Goal: Task Accomplishment & Management: Complete application form

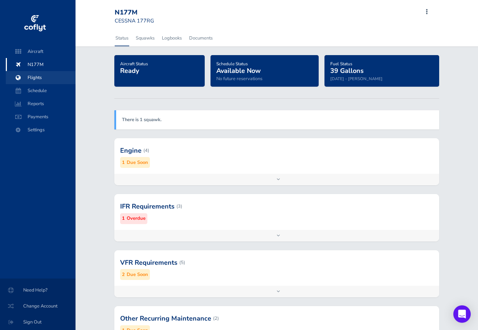
click at [36, 75] on span "Flights" at bounding box center [40, 77] width 55 height 13
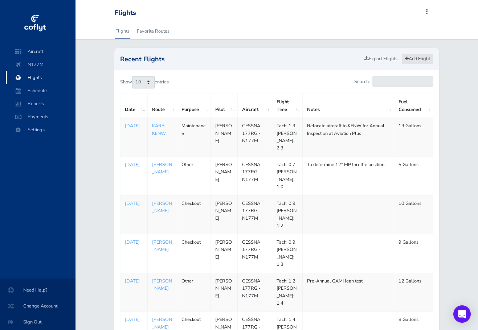
click at [416, 56] on link "Add Flight" at bounding box center [418, 59] width 32 height 11
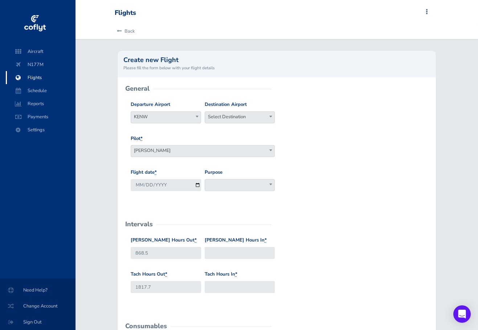
click at [271, 117] on b at bounding box center [270, 117] width 3 height 2
type input "karb"
select select "KARB"
click at [189, 186] on input "2025-08-22" at bounding box center [166, 185] width 70 height 12
click at [196, 185] on input "2025-08-22" at bounding box center [166, 185] width 70 height 12
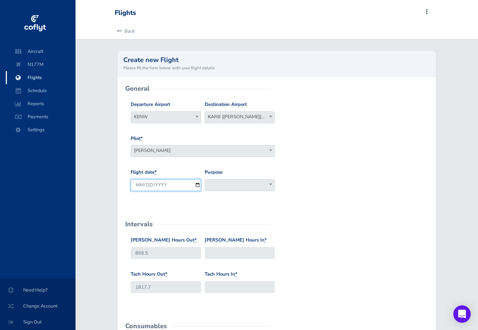
type input "2025-08-21"
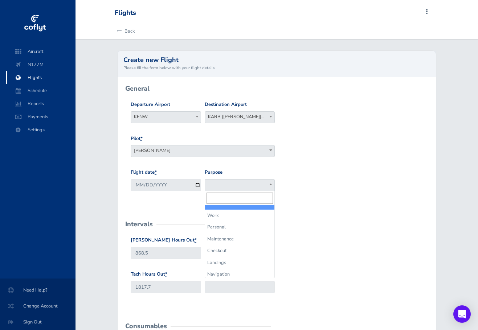
click at [273, 183] on span at bounding box center [270, 184] width 7 height 9
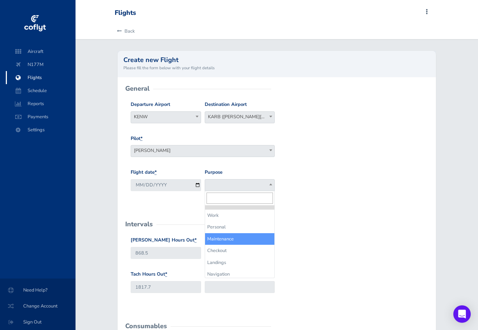
select select "Maintenance"
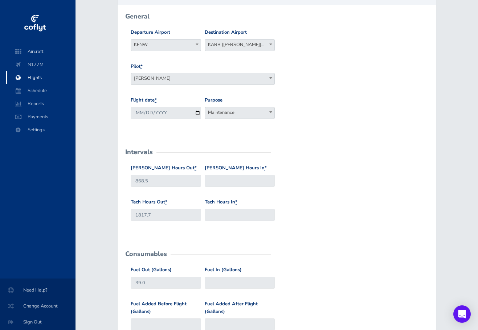
scroll to position [73, 0]
click at [209, 180] on input "Hobbs Hours In *" at bounding box center [240, 181] width 70 height 12
type input "870.7"
type input "1819.6"
type input "20"
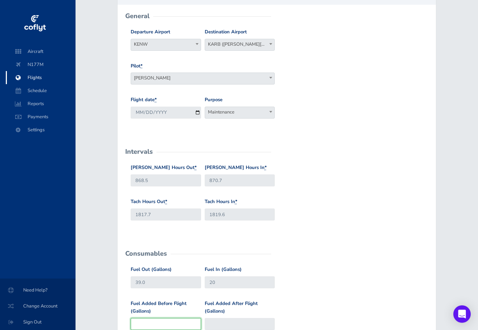
type input "39"
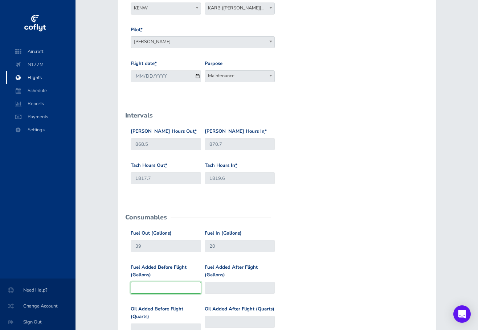
scroll to position [145, 0]
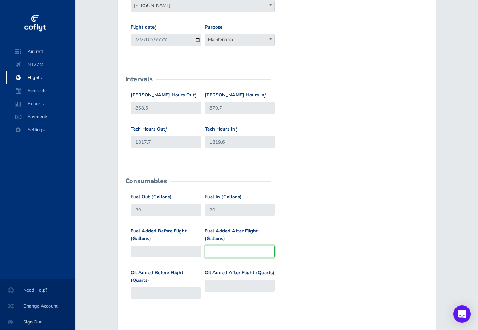
click at [208, 252] on input "Fuel Added After Flight (Gallons)" at bounding box center [240, 252] width 70 height 12
type input "20"
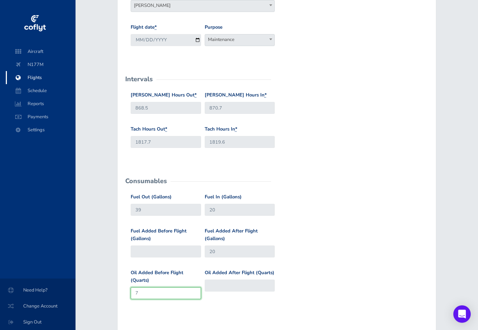
type input "7"
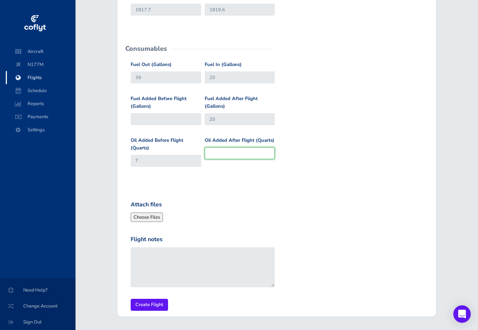
scroll to position [290, 0]
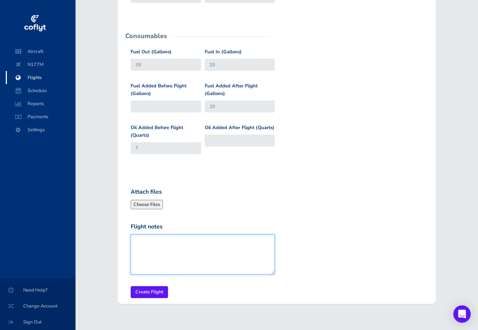
click at [135, 241] on textarea "Flight notes" at bounding box center [203, 255] width 144 height 40
type textarea "Return from Annual Inspection at Aviation Plus, KENW"
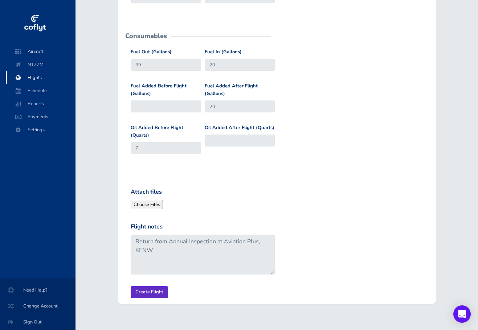
click at [146, 290] on input "Create Flight" at bounding box center [149, 292] width 37 height 12
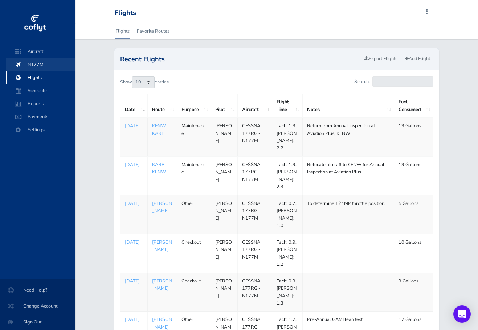
click at [40, 64] on span "N177M" at bounding box center [40, 64] width 55 height 13
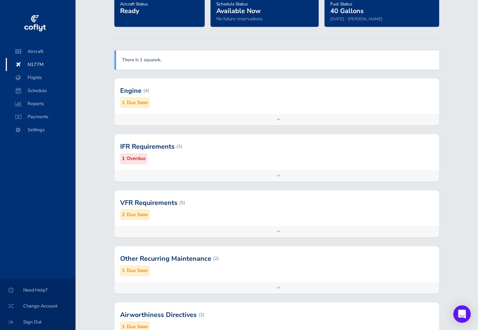
scroll to position [73, 0]
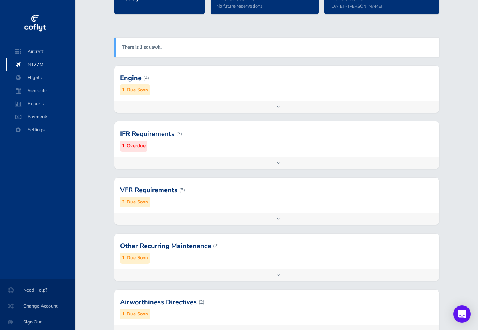
click at [278, 162] on div "Add inspection Edit" at bounding box center [276, 163] width 324 height 12
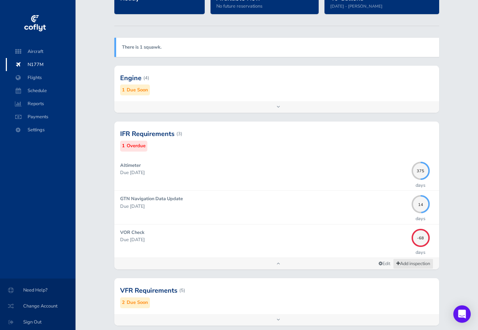
click at [401, 262] on link "Add inspection" at bounding box center [413, 264] width 40 height 11
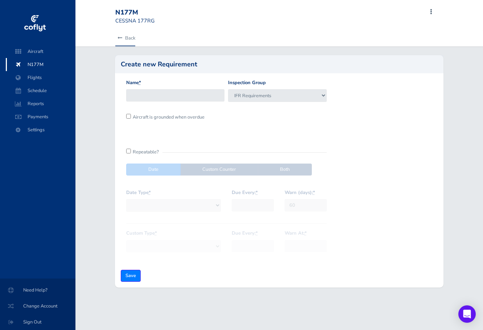
click at [121, 38] on icon at bounding box center [120, 38] width 5 height 5
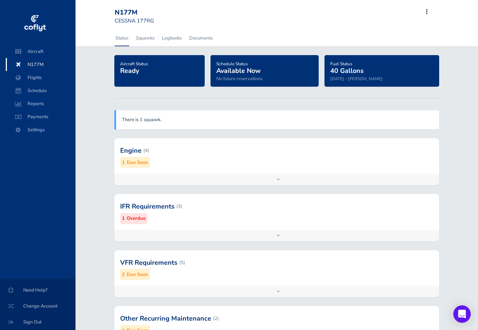
scroll to position [36, 0]
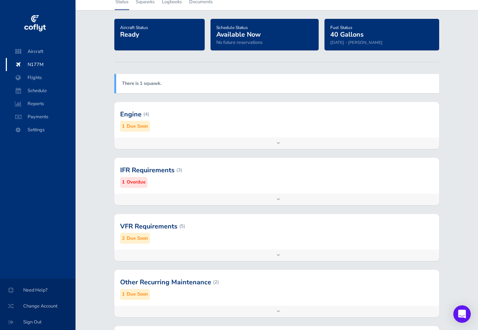
click at [177, 170] on div at bounding box center [276, 170] width 324 height 36
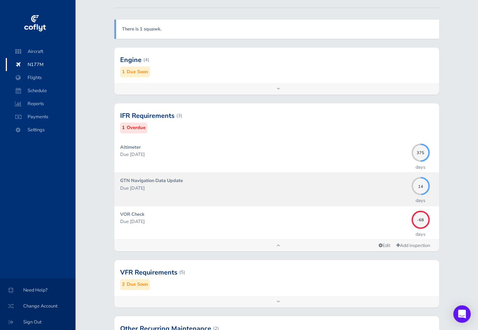
scroll to position [109, 0]
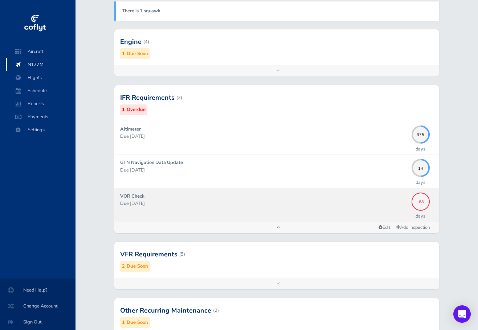
click at [418, 202] on span "-68" at bounding box center [421, 201] width 18 height 4
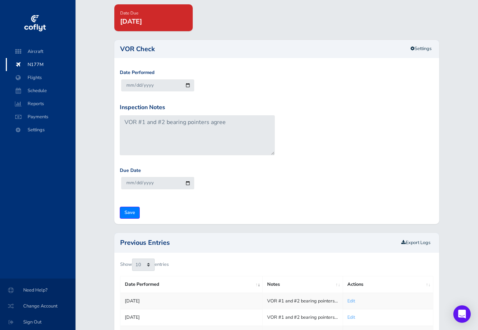
scroll to position [73, 0]
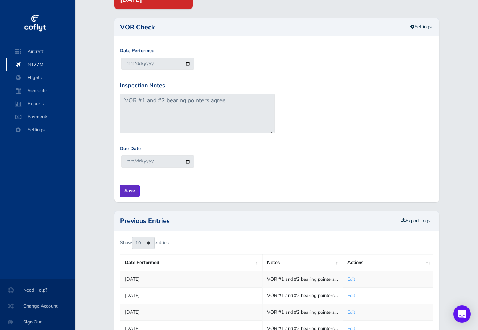
click at [129, 191] on input "Save" at bounding box center [130, 191] width 20 height 12
type input "Update Inspection"
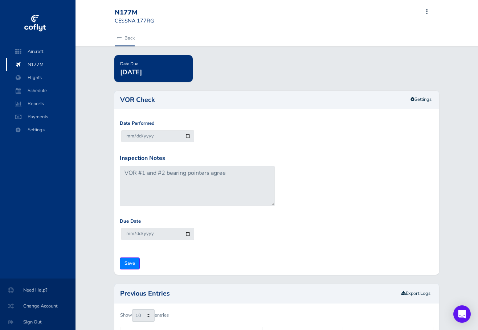
click at [124, 37] on link "Back" at bounding box center [125, 38] width 20 height 16
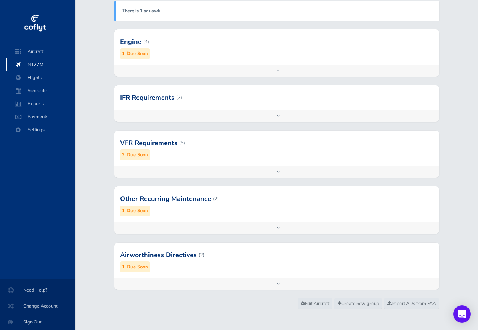
scroll to position [114, 0]
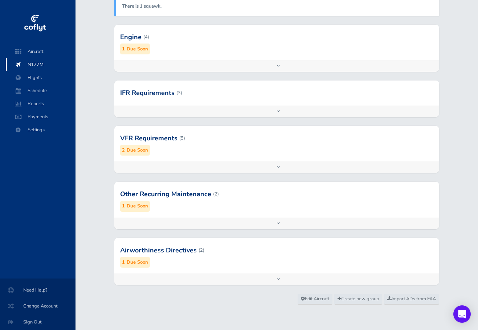
click at [165, 138] on div at bounding box center [276, 138] width 324 height 36
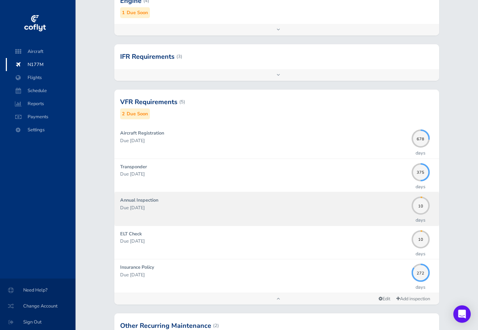
scroll to position [186, 0]
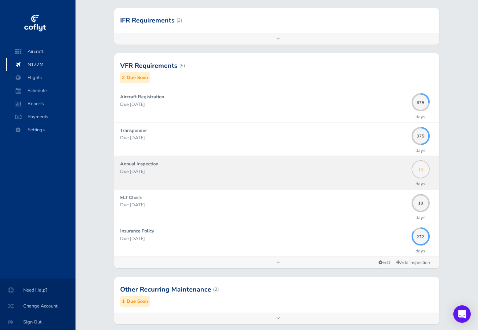
click at [421, 168] on span "10" at bounding box center [421, 169] width 18 height 4
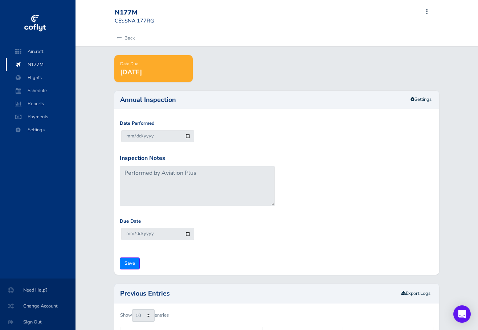
scroll to position [36, 0]
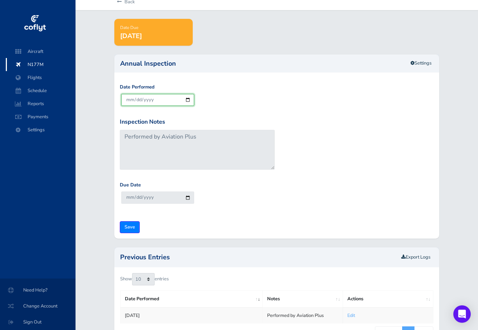
click at [188, 99] on input "[DATE]" at bounding box center [157, 100] width 73 height 12
type input "[DATE]"
click at [129, 226] on input "Save" at bounding box center [130, 227] width 20 height 12
type input "Update Inspection"
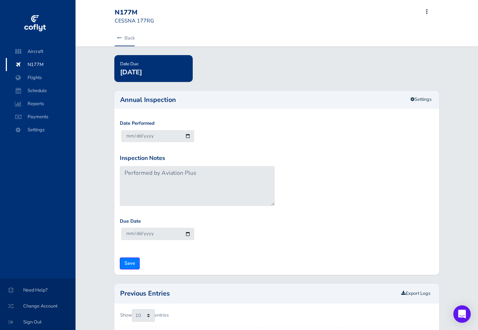
click at [120, 37] on icon at bounding box center [119, 38] width 5 height 5
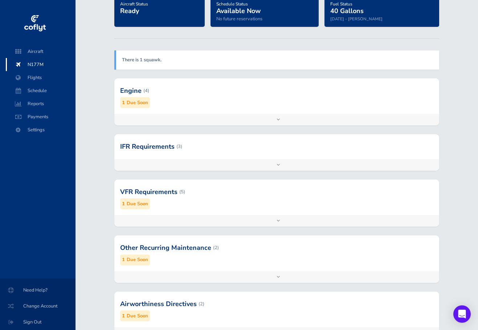
scroll to position [73, 0]
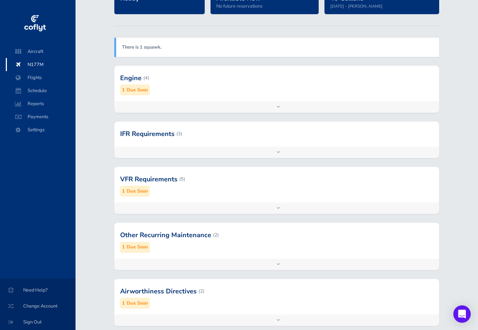
click at [135, 89] on small "Due Soon" at bounding box center [137, 90] width 21 height 8
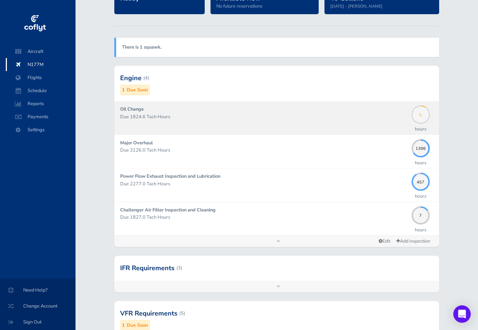
click at [419, 114] on span "5" at bounding box center [421, 114] width 18 height 4
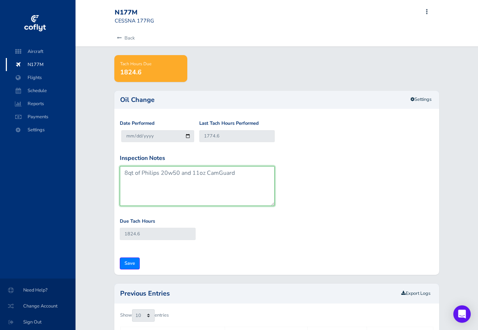
click at [127, 172] on textarea "8qt of Philips 20w50 and 11oz CamGuard" at bounding box center [197, 186] width 155 height 40
type textarea "7qt of Philips 20w50 and 11oz CamGuard"
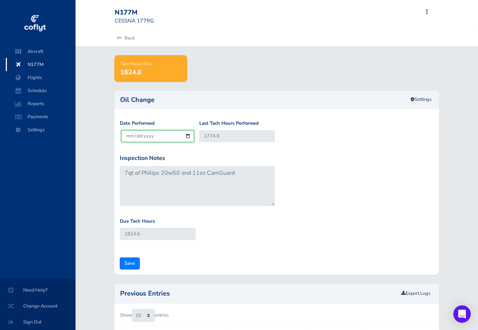
click at [187, 135] on input "[DATE]" at bounding box center [157, 136] width 73 height 12
type input "[DATE]"
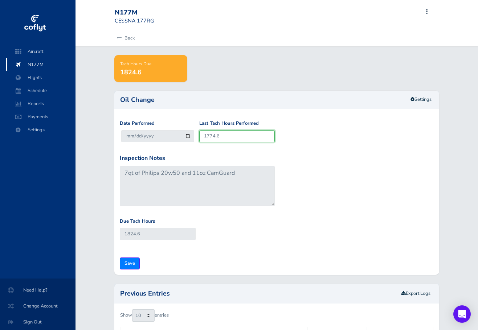
drag, startPoint x: 221, startPoint y: 136, endPoint x: 200, endPoint y: 138, distance: 21.5
click at [200, 138] on input "1774.6" at bounding box center [237, 136] width 76 height 12
type input "1"
type input "51"
type input "18"
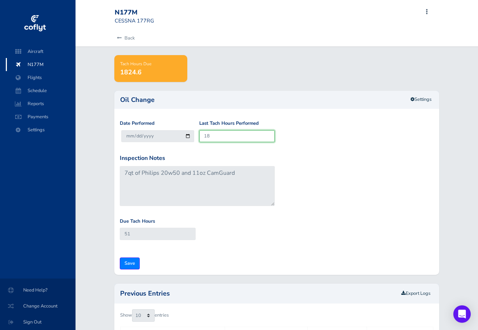
type input "68"
type input "181"
type input "231"
type input "1817"
type input "1867"
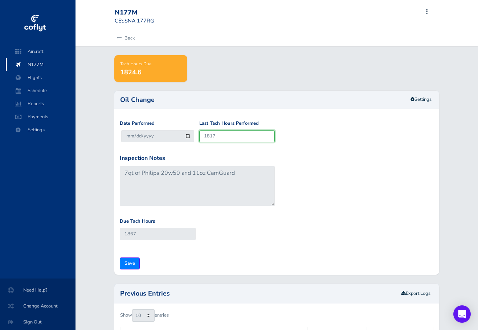
type input "1817.7"
type input "1867.7"
type input "1817.7"
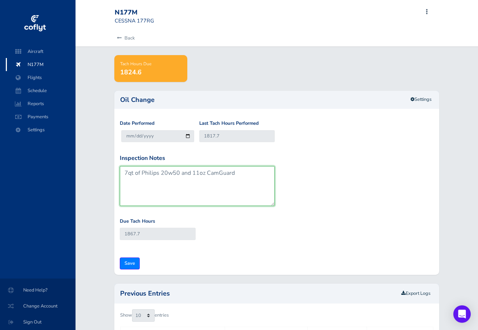
click at [235, 172] on textarea "8qt of Philips 20w50 and 11oz CamGuard" at bounding box center [197, 186] width 155 height 40
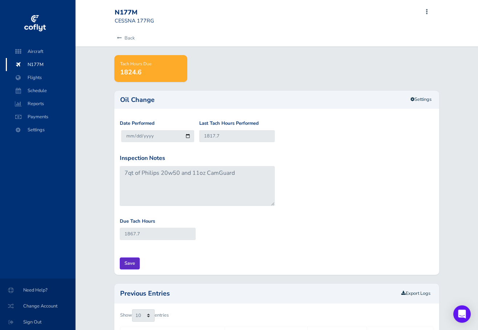
click at [130, 263] on input "Save" at bounding box center [130, 264] width 20 height 12
type input "Update Inspection"
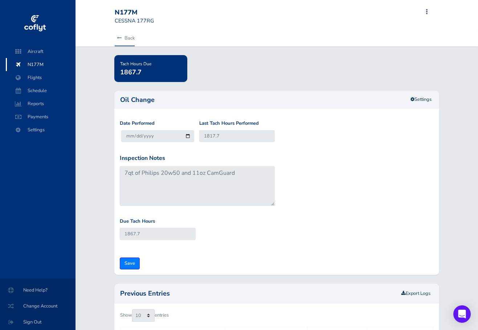
click at [120, 38] on icon at bounding box center [119, 38] width 5 height 5
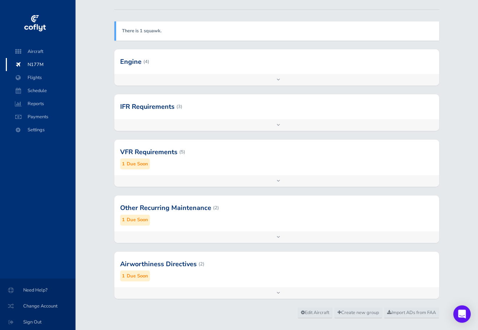
scroll to position [103, 0]
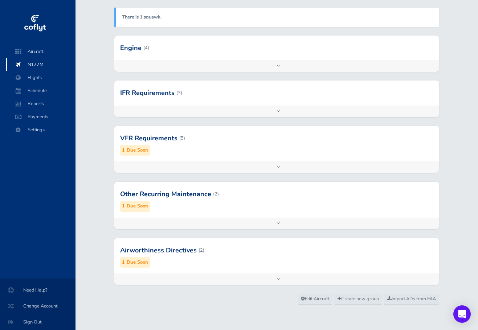
click at [138, 150] on small "Due Soon" at bounding box center [137, 151] width 21 height 8
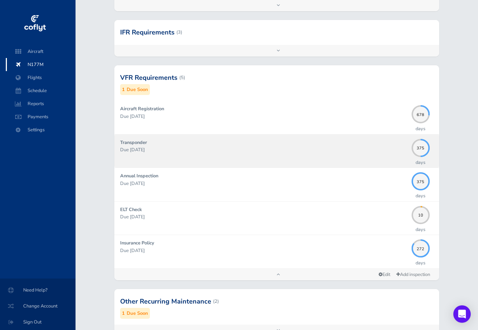
scroll to position [175, 0]
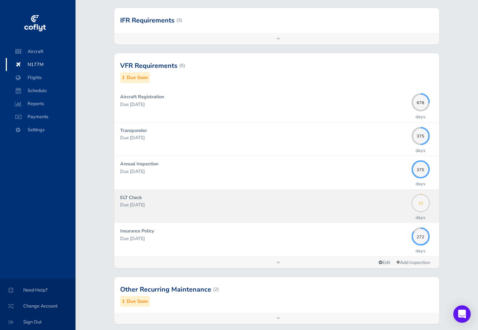
click at [420, 201] on span "10" at bounding box center [421, 202] width 18 height 4
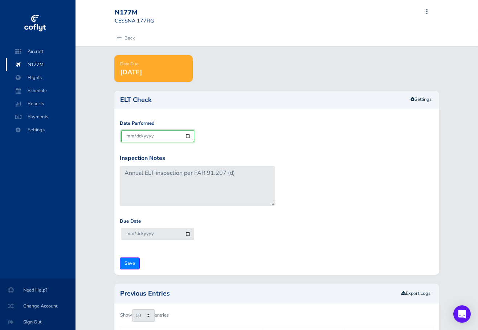
click at [187, 135] on input "[DATE]" at bounding box center [157, 136] width 73 height 12
type input "[DATE]"
click at [131, 261] on input "Save" at bounding box center [130, 264] width 20 height 12
type input "Update Inspection"
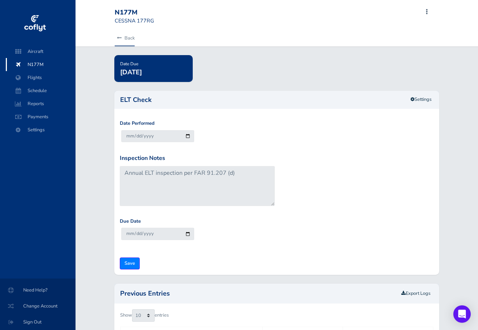
click at [118, 37] on icon at bounding box center [119, 38] width 5 height 5
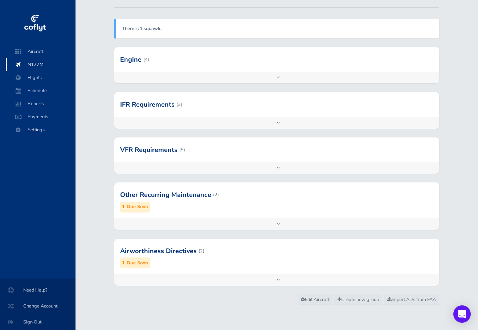
scroll to position [92, 0]
click at [131, 205] on small "Due Soon" at bounding box center [137, 206] width 21 height 8
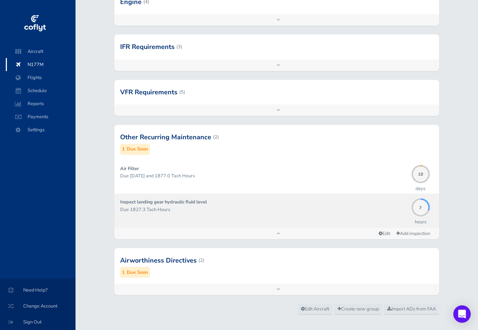
scroll to position [159, 0]
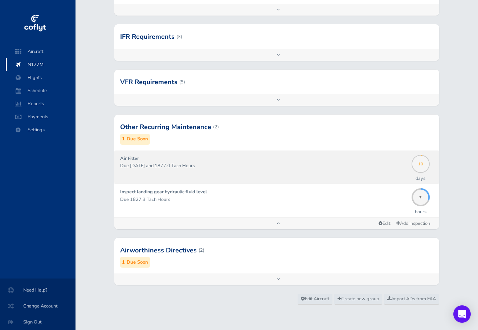
click at [422, 162] on span "10" at bounding box center [421, 163] width 18 height 4
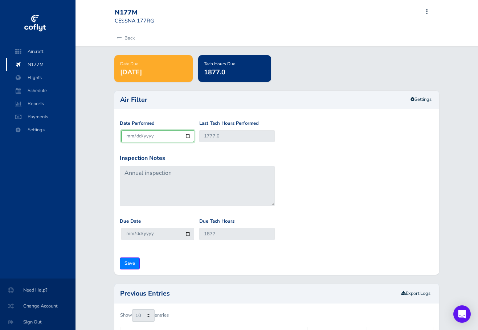
click at [187, 137] on input "[DATE]" at bounding box center [157, 136] width 73 height 12
type input "[DATE]"
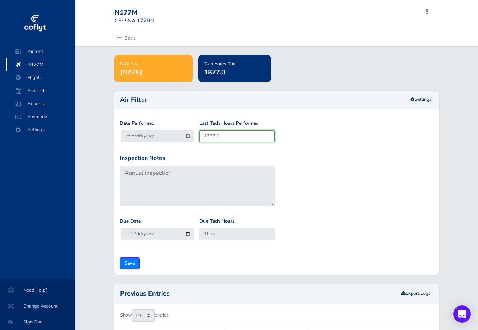
click at [218, 136] on input "1777.0" at bounding box center [237, 136] width 76 height 12
type input "1777.01"
type input "1877.01"
type input "1777.018"
type input "1877.018"
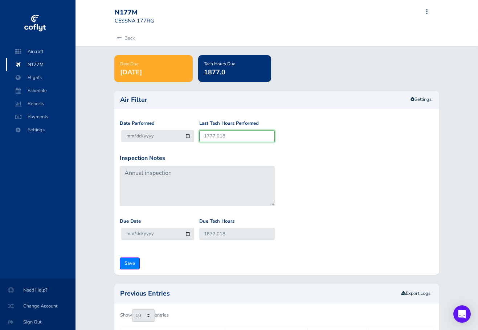
type input "1777.0181"
type input "1877.0181"
type input "1777.01817"
type input "1877.01817"
type input "1777.018177"
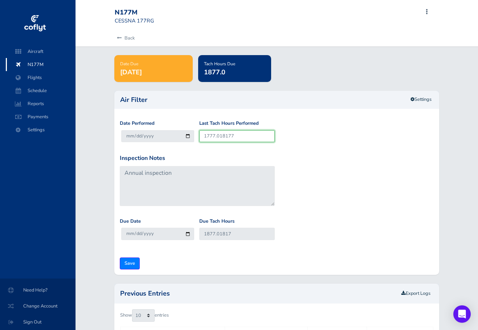
type input "1877.018177"
type input "1777.01817"
type input "1877.01817"
type input "1777.0181"
type input "1877.0181"
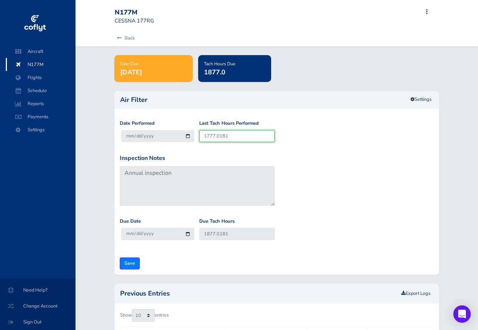
type input "1777.018"
type input "1877.018"
type input "1777.01"
type input "1877.01"
type input "1777.0"
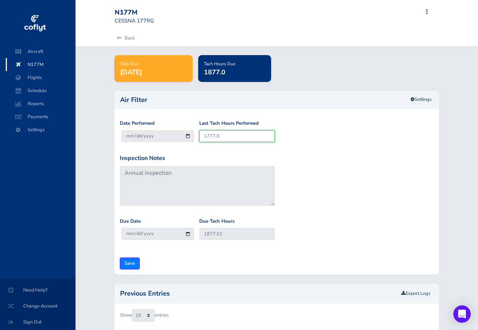
type input "1877"
type input "177"
type input "277"
type input "17"
type input "117"
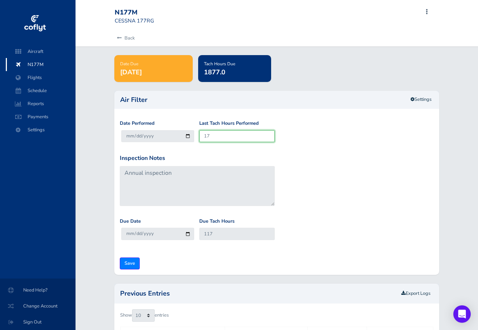
type input "1"
type input "101"
type input "100"
type input "1"
type input "101"
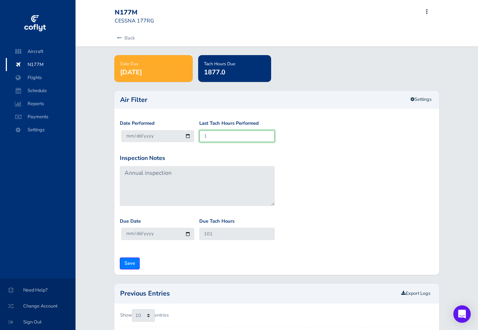
type input "18"
type input "118"
type input "181"
type input "281"
type input "1817"
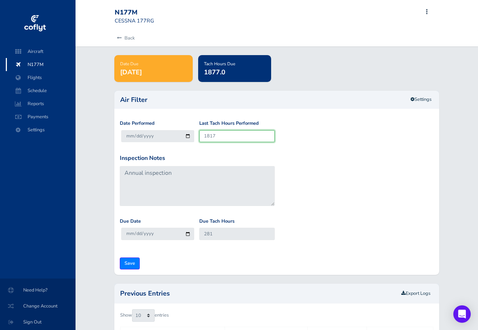
type input "1917"
type input "1817.7"
type input "1917.7"
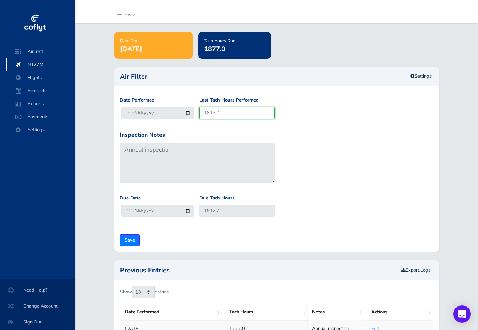
scroll to position [36, 0]
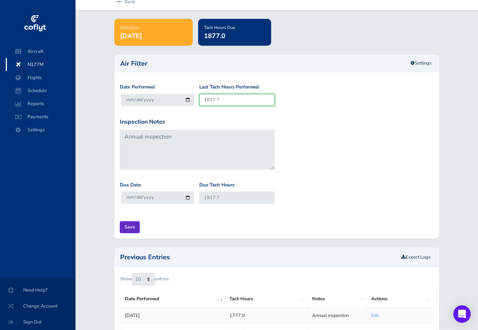
type input "1817.7"
click at [132, 228] on input "Save" at bounding box center [130, 227] width 20 height 12
type input "Update Inspection"
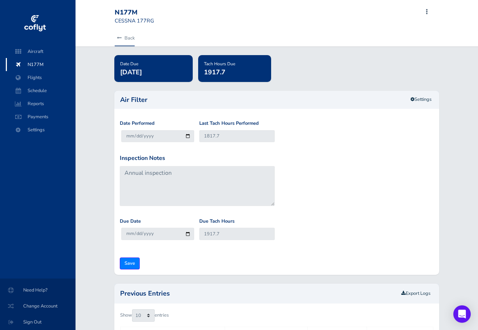
click at [120, 37] on icon at bounding box center [119, 38] width 5 height 5
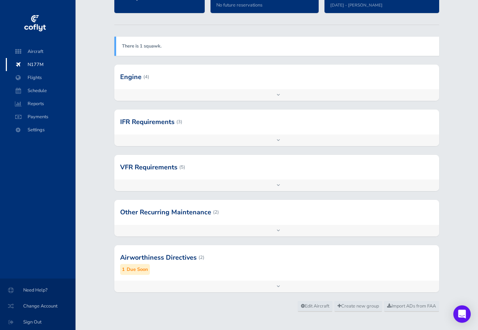
scroll to position [81, 0]
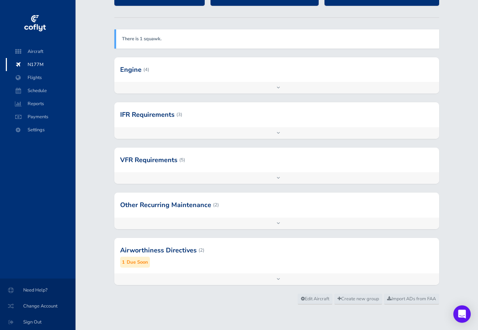
click at [246, 203] on div at bounding box center [276, 205] width 324 height 25
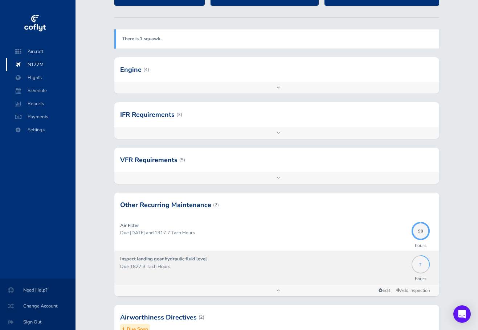
click at [420, 264] on span "7" at bounding box center [421, 264] width 18 height 4
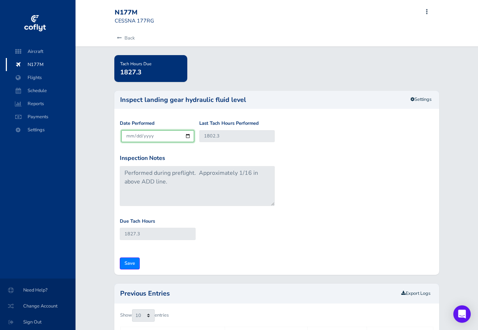
click at [187, 136] on input "[DATE]" at bounding box center [157, 136] width 73 height 12
type input "[DATE]"
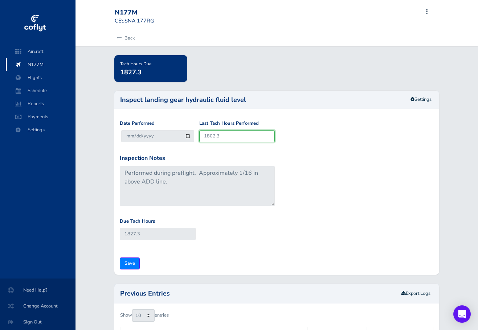
drag, startPoint x: 221, startPoint y: 135, endPoint x: 195, endPoint y: 136, distance: 25.8
click at [195, 136] on div "Date Performed 2025-08-19 Last Tach Hours Performed 1802.3" at bounding box center [276, 137] width 317 height 34
type input "1"
type input "26"
type input "18"
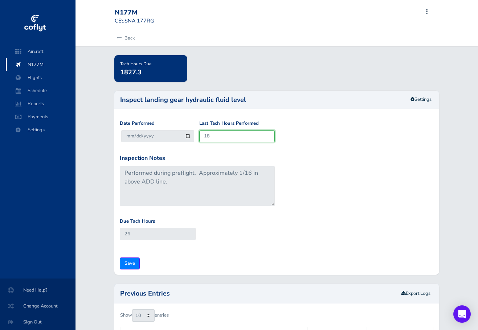
type input "43"
type input "181"
type input "206"
type input "1817"
type input "1842"
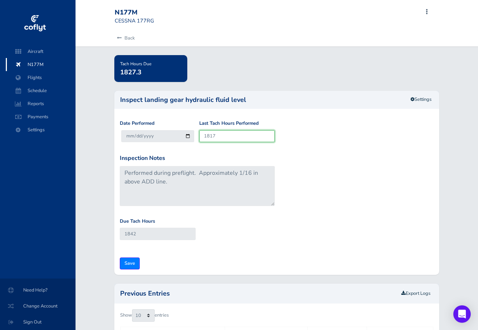
type input "1817.7"
type input "1842.7"
type input "1817.7"
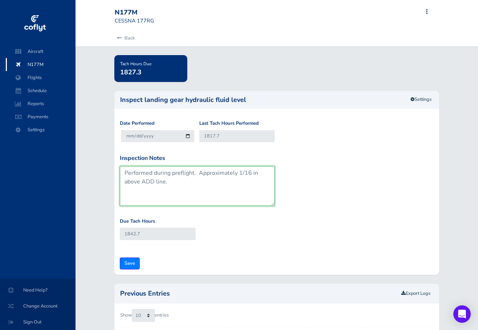
drag, startPoint x: 124, startPoint y: 172, endPoint x: 208, endPoint y: 194, distance: 87.0
click at [208, 194] on textarea "Performed during preflight. Approximately 1/16 in above ADD line." at bounding box center [197, 186] width 155 height 40
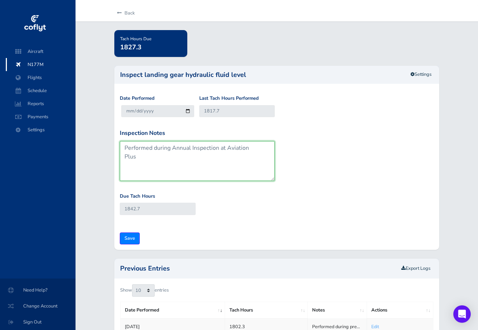
scroll to position [36, 0]
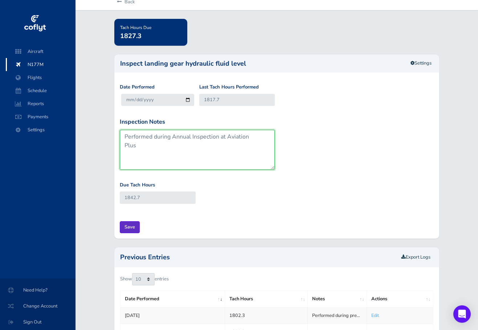
type textarea "Performed during Annual Inspection at Aviation Plus"
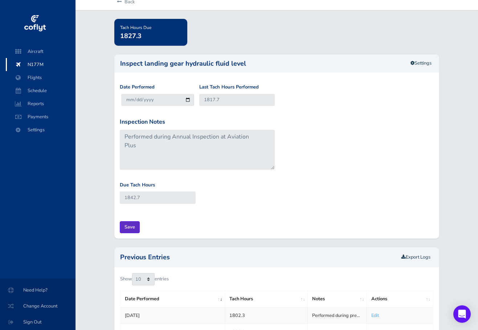
click at [131, 225] on input "Save" at bounding box center [130, 227] width 20 height 12
type input "Update Inspection"
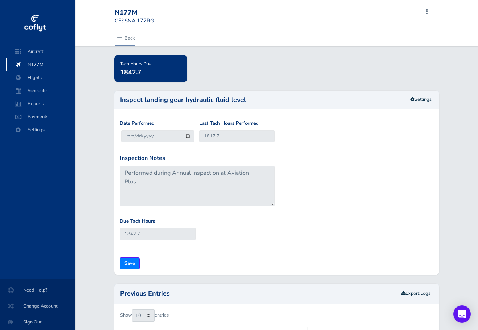
click at [120, 37] on icon at bounding box center [119, 38] width 5 height 5
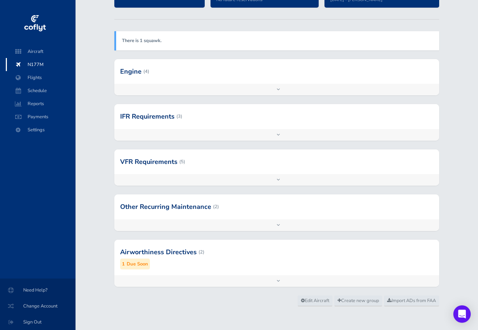
scroll to position [81, 0]
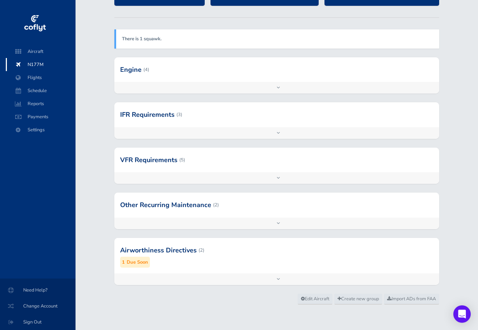
click at [136, 262] on small "Due Soon" at bounding box center [137, 263] width 21 height 8
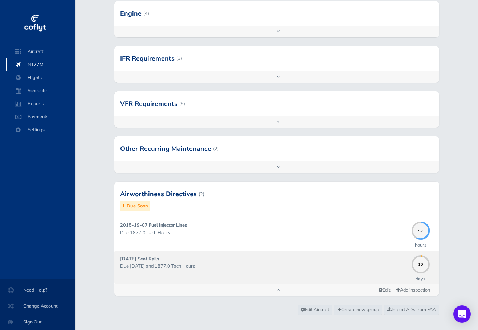
scroll to position [148, 0]
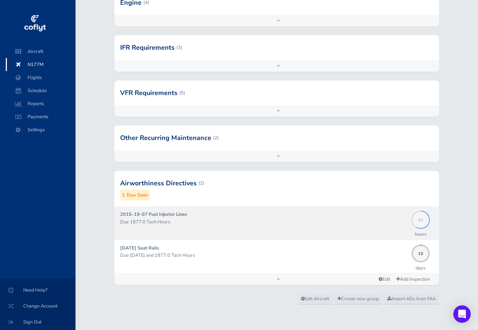
click at [420, 219] on span "57" at bounding box center [421, 219] width 18 height 4
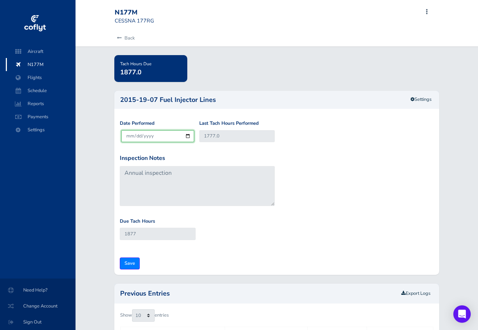
click at [188, 135] on input "[DATE]" at bounding box center [157, 136] width 73 height 12
type input "[DATE]"
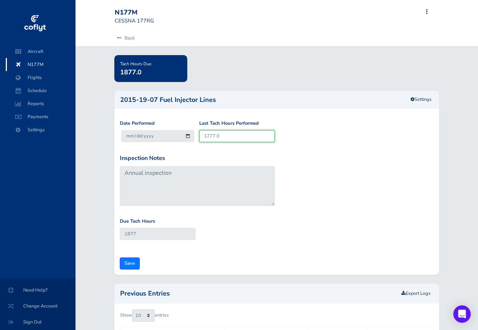
drag, startPoint x: 222, startPoint y: 134, endPoint x: 191, endPoint y: 138, distance: 31.5
click at [191, 138] on div "Date Performed 2025-08-19 Last Tach Hours Performed 1777.0" at bounding box center [276, 137] width 317 height 34
type input "1"
type input "101"
type input "18"
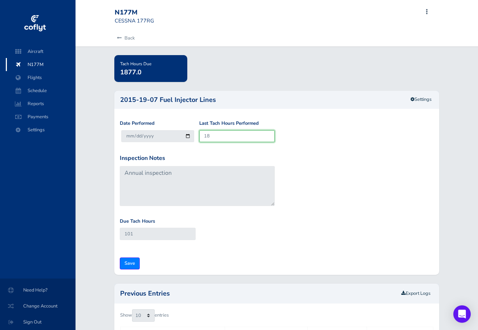
type input "118"
type input "181"
type input "281"
type input "1817"
type input "1917"
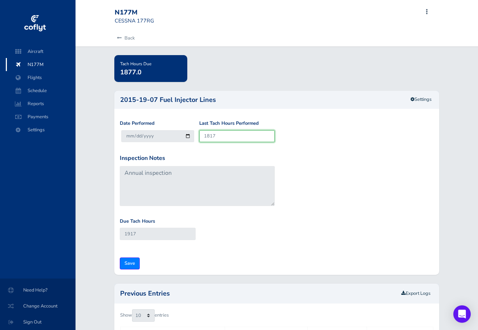
type input "1817.7"
type input "1917.7"
type input "1817.7"
click at [134, 264] on input "Save" at bounding box center [130, 264] width 20 height 12
type input "Update Inspection"
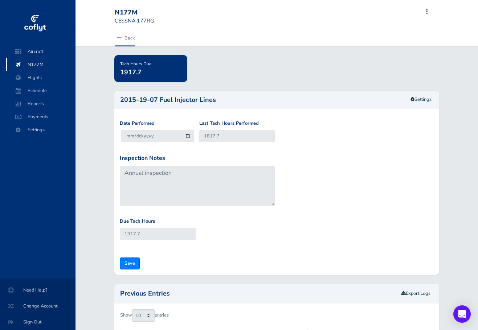
click at [118, 38] on icon at bounding box center [119, 38] width 5 height 5
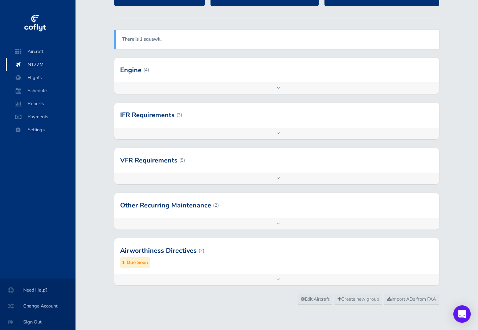
scroll to position [81, 0]
click at [138, 262] on small "Due Soon" at bounding box center [137, 263] width 21 height 8
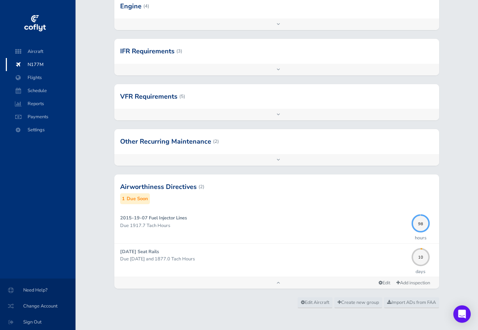
scroll to position [148, 0]
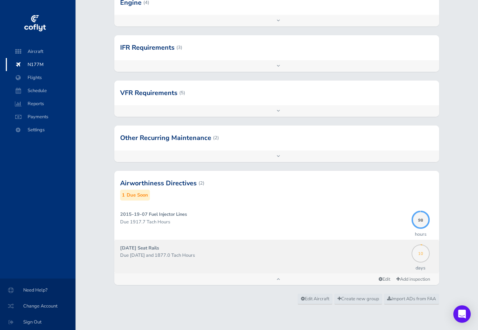
click at [420, 255] on span "10" at bounding box center [421, 253] width 18 height 4
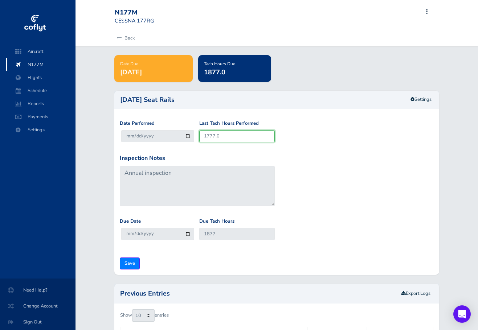
drag, startPoint x: 221, startPoint y: 135, endPoint x: 194, endPoint y: 135, distance: 27.2
click at [194, 135] on div "Date Performed [DATE] Last Tach Hours Performed 1777.0" at bounding box center [276, 137] width 317 height 34
type input "1"
type input "101"
type input "18"
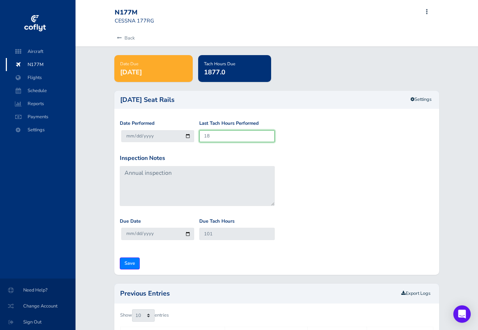
type input "118"
type input "181"
type input "281"
type input "1817"
type input "1917"
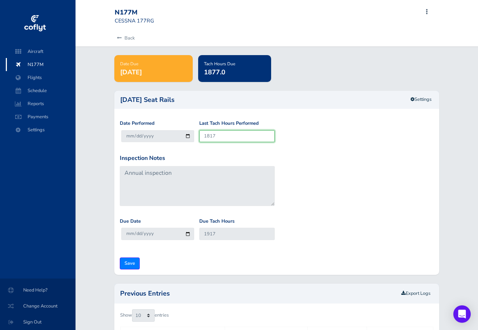
type input "1817.7"
type input "1917.7"
type input "1817.7"
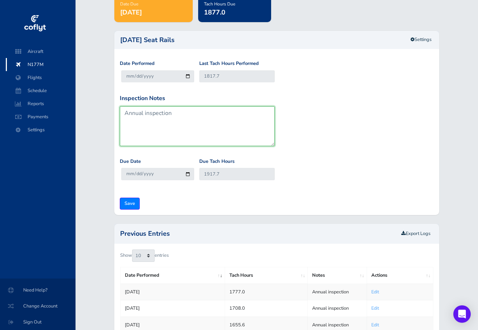
scroll to position [73, 0]
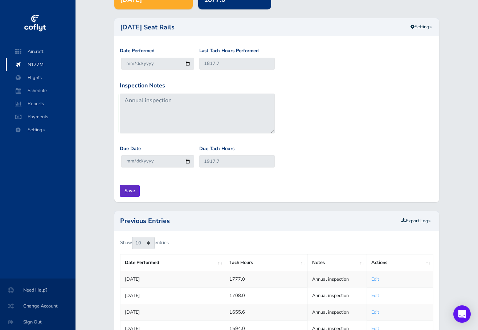
click at [134, 190] on input "Save" at bounding box center [130, 191] width 20 height 12
type input "Update Inspection"
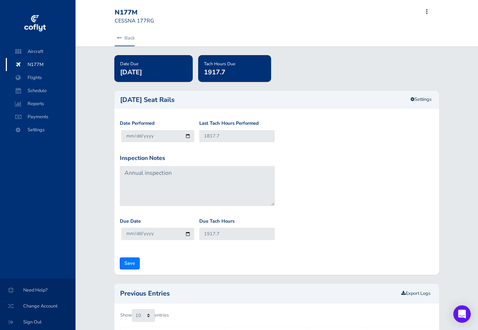
click at [121, 35] on link "Back" at bounding box center [125, 38] width 20 height 16
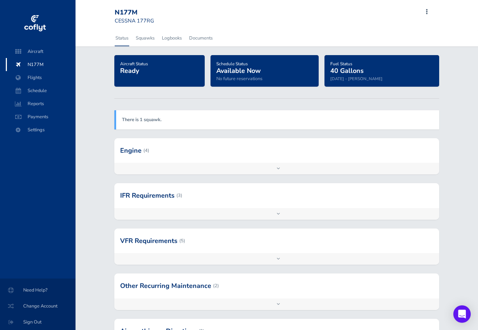
click at [279, 168] on div "Add inspection Edit" at bounding box center [276, 169] width 324 height 12
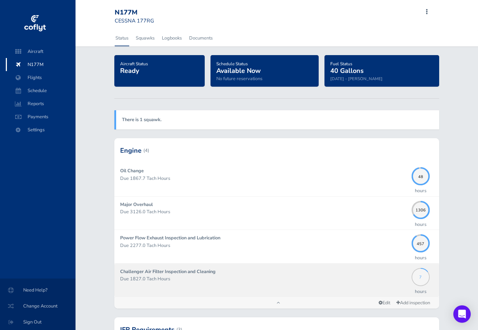
click at [420, 277] on span "7" at bounding box center [421, 276] width 18 height 4
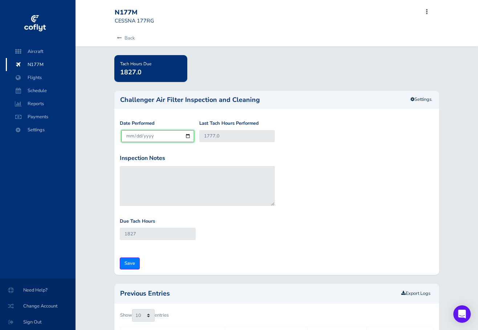
click at [188, 136] on input "2025-08-21" at bounding box center [157, 136] width 73 height 12
type input "2025-08-19"
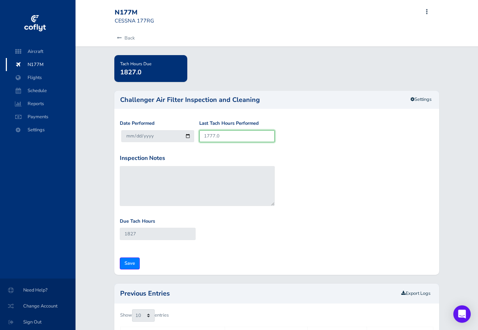
drag, startPoint x: 222, startPoint y: 135, endPoint x: 197, endPoint y: 135, distance: 25.4
click at [197, 135] on div "Last Tach Hours Performed 1777.0" at bounding box center [236, 134] width 79 height 28
type input "1"
type input "51"
type input "18"
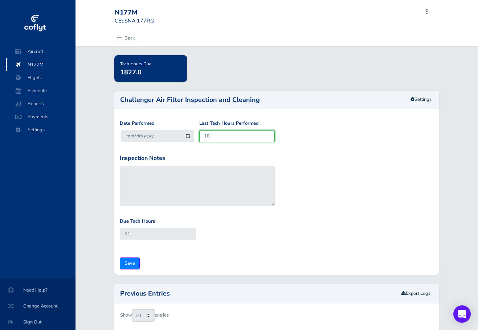
type input "68"
type input "181"
type input "231"
type input "1817"
type input "1867"
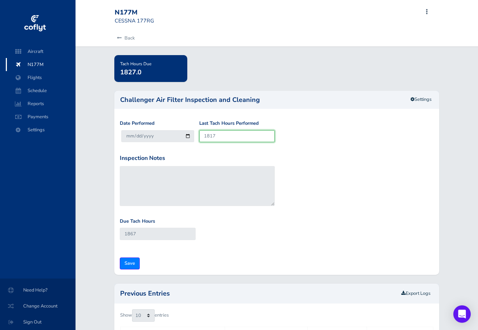
type input "1817.7"
type input "1867.7"
type input "1817.7"
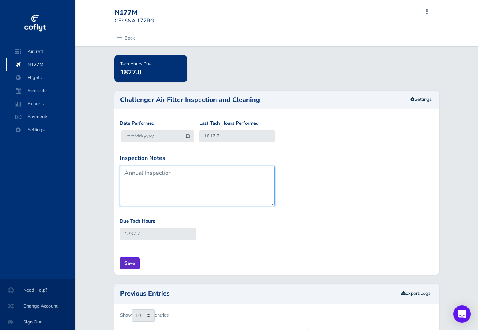
type textarea "Annual Inspection"
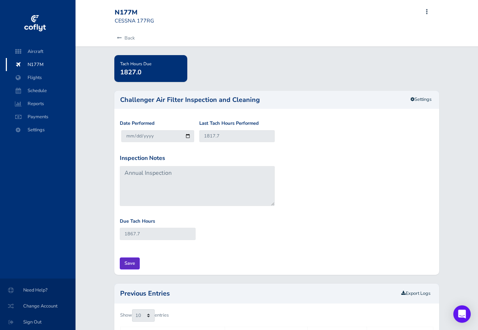
click at [130, 263] on input "Save" at bounding box center [130, 264] width 20 height 12
type input "Update Inspection"
click at [124, 36] on link "Back" at bounding box center [125, 38] width 20 height 16
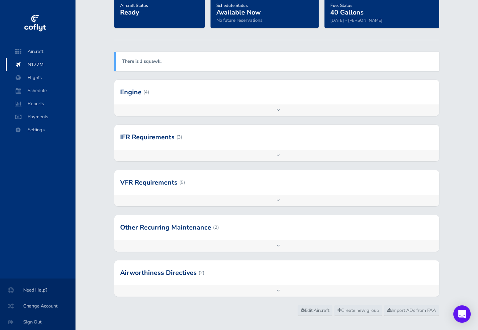
scroll to position [70, 0]
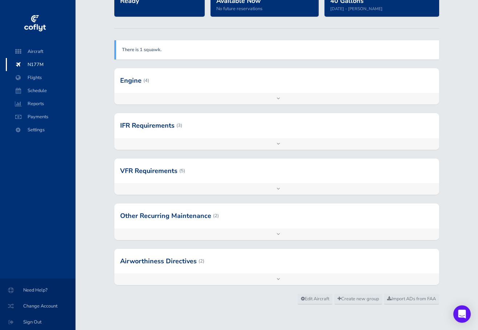
click at [278, 143] on div "Add inspection Edit" at bounding box center [276, 144] width 324 height 12
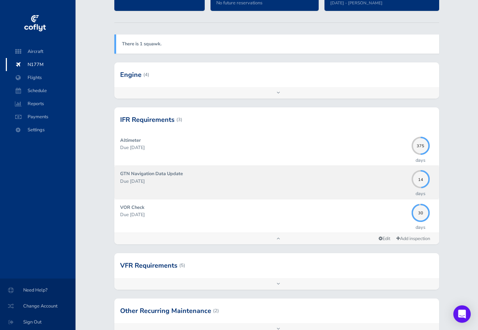
scroll to position [34, 0]
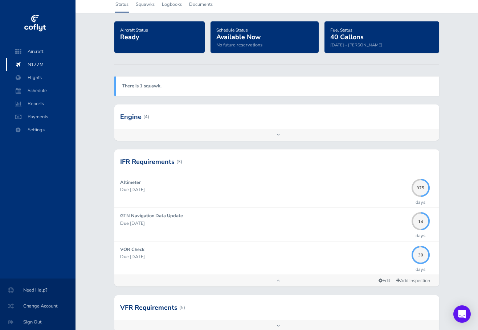
click at [279, 134] on div "Add inspection Edit" at bounding box center [276, 135] width 324 height 12
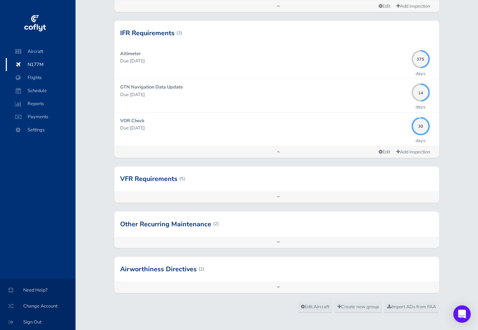
scroll to position [305, 0]
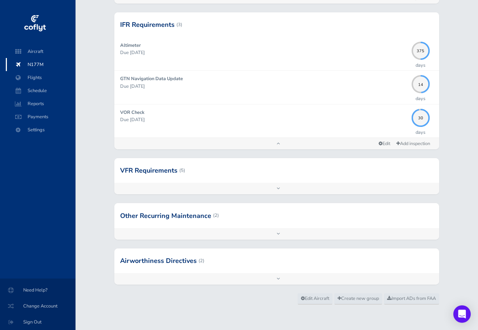
click at [277, 188] on div "Add inspection Edit" at bounding box center [276, 189] width 324 height 12
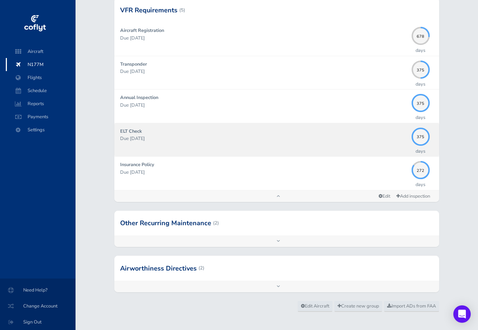
scroll to position [473, 0]
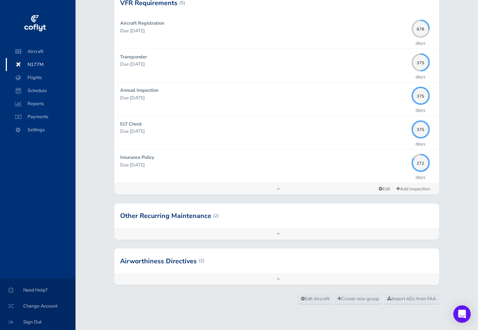
click at [277, 233] on div "Add inspection Edit" at bounding box center [276, 234] width 324 height 12
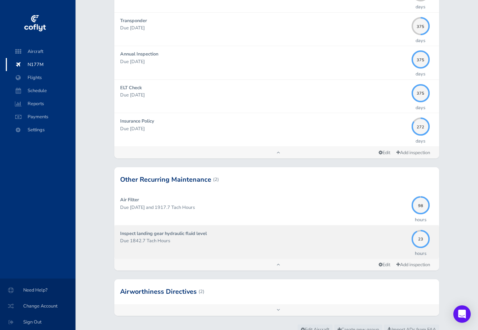
scroll to position [540, 0]
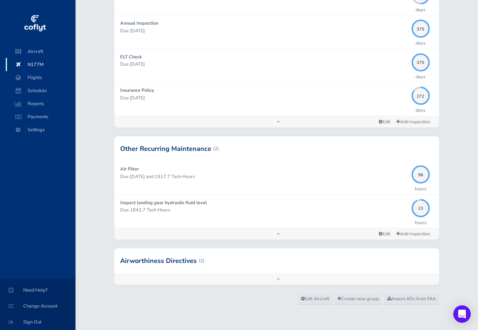
click at [278, 278] on div "Add inspection Edit" at bounding box center [276, 280] width 324 height 12
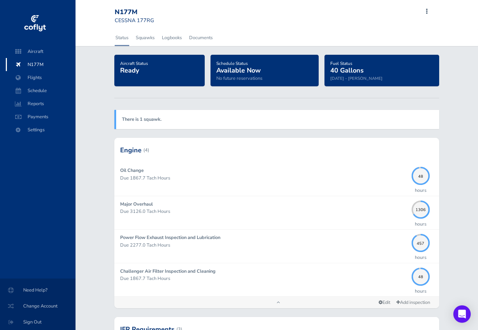
scroll to position [0, 0]
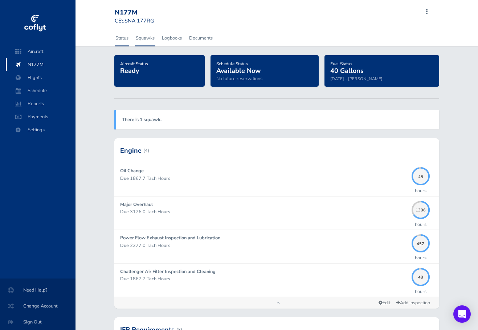
click at [146, 37] on link "Squawks" at bounding box center [145, 38] width 20 height 16
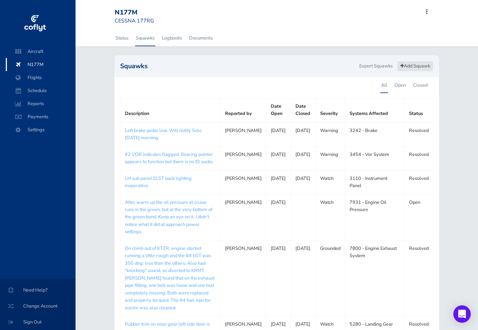
click at [406, 65] on link "Add Squawk" at bounding box center [415, 66] width 36 height 11
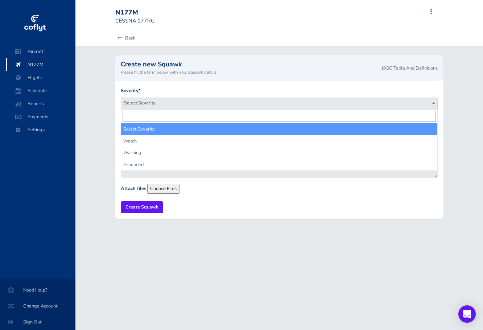
click at [435, 102] on b at bounding box center [434, 103] width 3 height 2
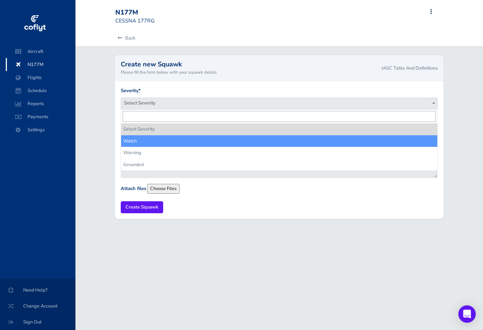
select select "watch"
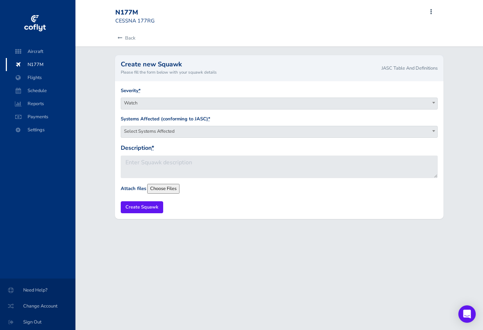
click at [435, 130] on span at bounding box center [433, 130] width 7 height 9
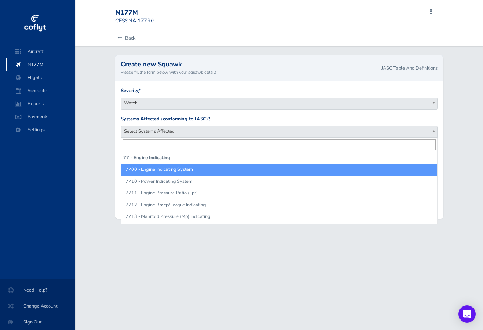
scroll to position [6387, 0]
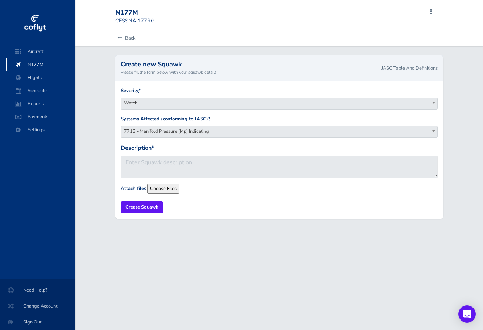
select select "7713 - Manifold Pressure (Mp) Indicating"
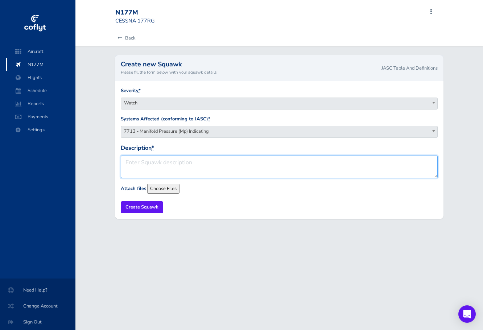
click at [125, 161] on textarea "Description *" at bounding box center [280, 167] width 318 height 22
click at [174, 161] on textarea "Manifold Pressure fluctuating" at bounding box center [280, 167] width 318 height 22
click at [239, 162] on textarea "Manifold Pressure intermittently fluctuating" at bounding box center [280, 167] width 318 height 22
drag, startPoint x: 409, startPoint y: 163, endPoint x: 404, endPoint y: 161, distance: 5.6
click at [404, 161] on textarea "Manifold Pressure intermittently fluctuating with throttle and prop controls fi…" at bounding box center [280, 167] width 318 height 22
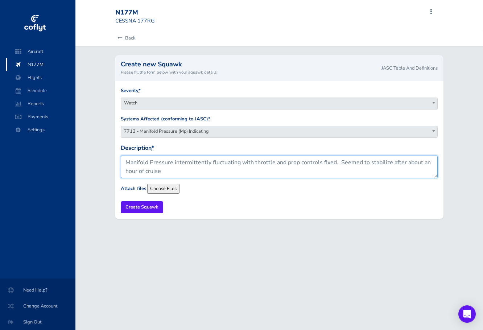
click at [160, 172] on textarea "Manifold Pressure intermittently fluctuating with throttle and prop controls fi…" at bounding box center [280, 167] width 318 height 22
drag, startPoint x: 144, startPoint y: 171, endPoint x: 140, endPoint y: 169, distance: 4.1
click at [140, 169] on textarea "Manifold Pressure intermittently fluctuating with throttle and prop controls fi…" at bounding box center [280, 167] width 318 height 22
click at [161, 173] on textarea "Manifold Pressure intermittently fluctuating with throttle and prop controls fi…" at bounding box center [280, 167] width 318 height 22
type textarea "Manifold Pressure intermittently fluctuating with throttle and prop controls fi…"
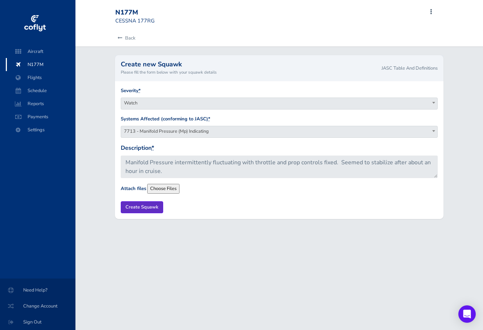
click at [147, 206] on input "Create Squawk" at bounding box center [142, 207] width 42 height 12
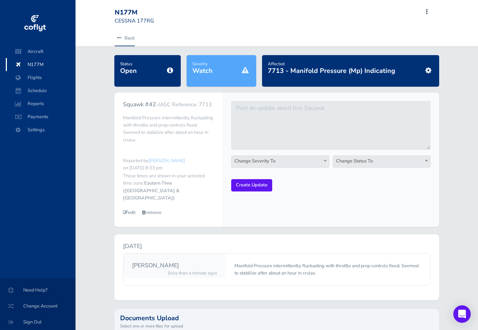
click at [120, 37] on icon at bounding box center [119, 38] width 5 height 5
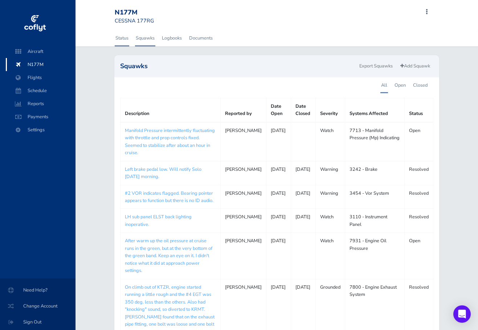
click at [122, 37] on link "Status" at bounding box center [122, 38] width 15 height 16
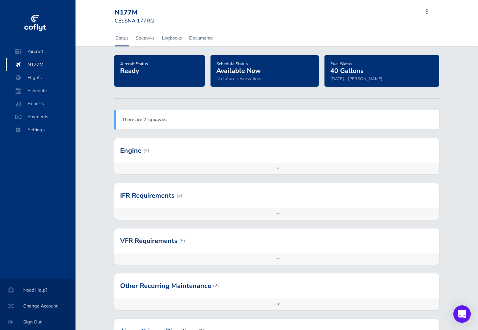
click at [143, 118] on strong "There are 2 squawks." at bounding box center [144, 119] width 45 height 7
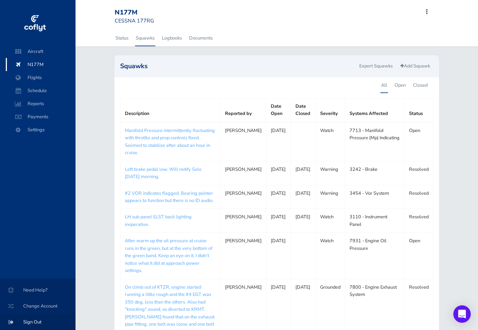
click at [32, 321] on span "Sign Out" at bounding box center [38, 322] width 58 height 13
